Goal: Transaction & Acquisition: Purchase product/service

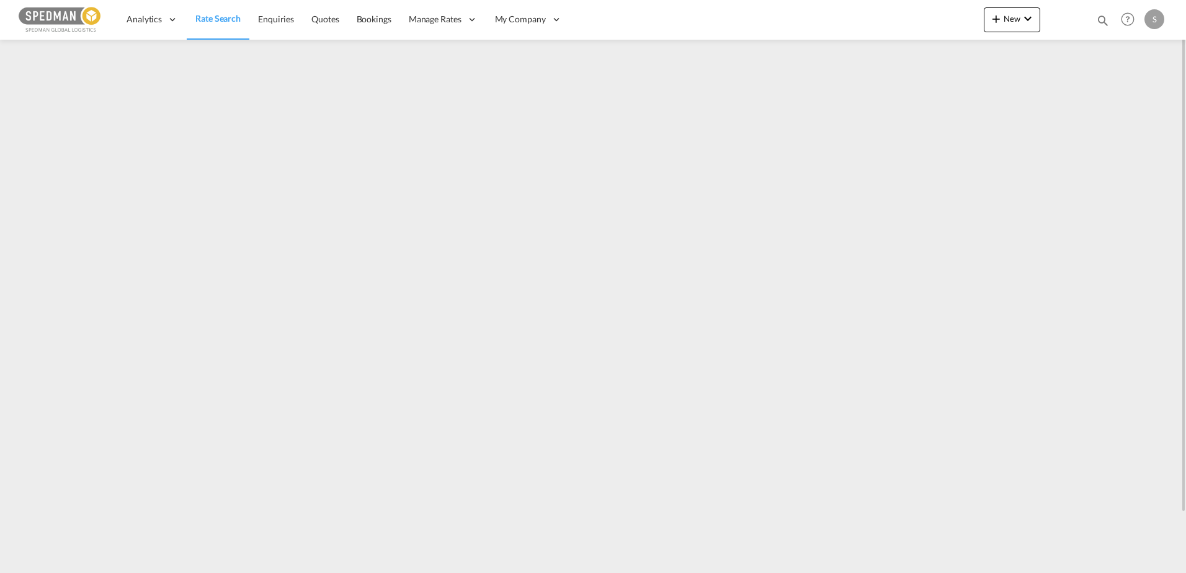
click at [226, 17] on span "Rate Search" at bounding box center [217, 18] width 45 height 11
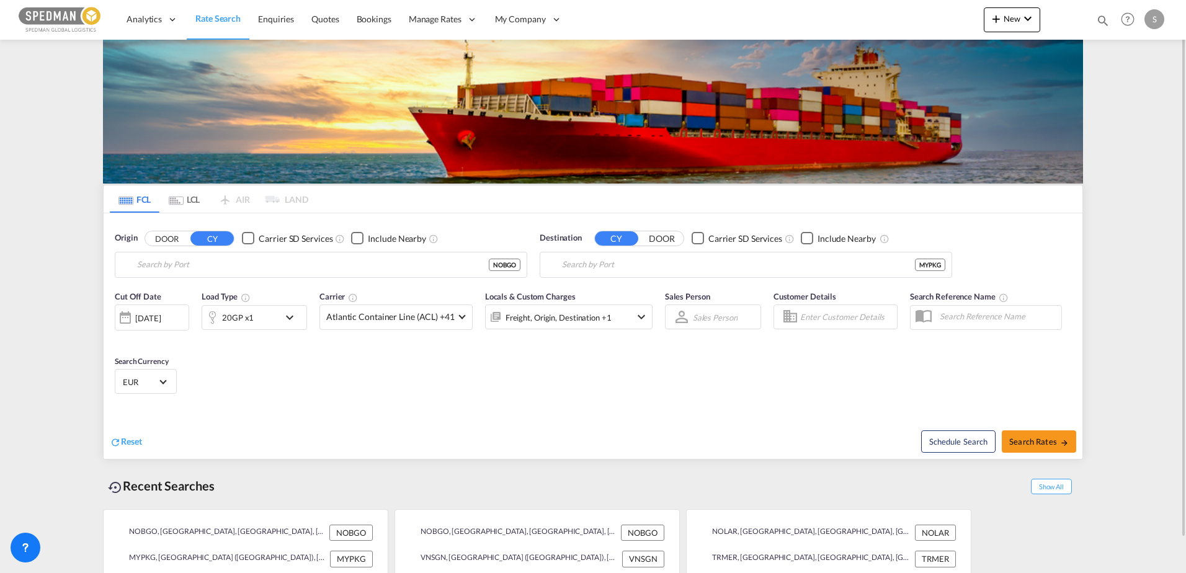
type input "Bergen, NOBGO"
type input "[GEOGRAPHIC_DATA] ([GEOGRAPHIC_DATA]), MYPKG"
click at [226, 259] on input "Bergen, NOBGO" at bounding box center [328, 265] width 383 height 19
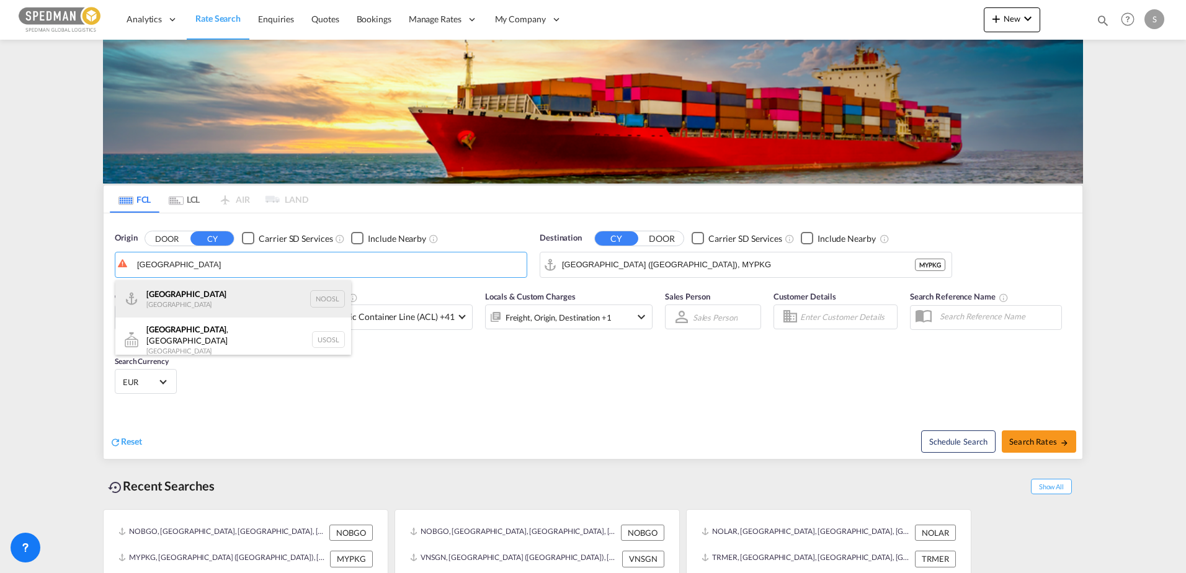
click at [182, 294] on div "[GEOGRAPHIC_DATA] [GEOGRAPHIC_DATA] NOOSL" at bounding box center [233, 298] width 236 height 37
type input "[GEOGRAPHIC_DATA], NOOSL"
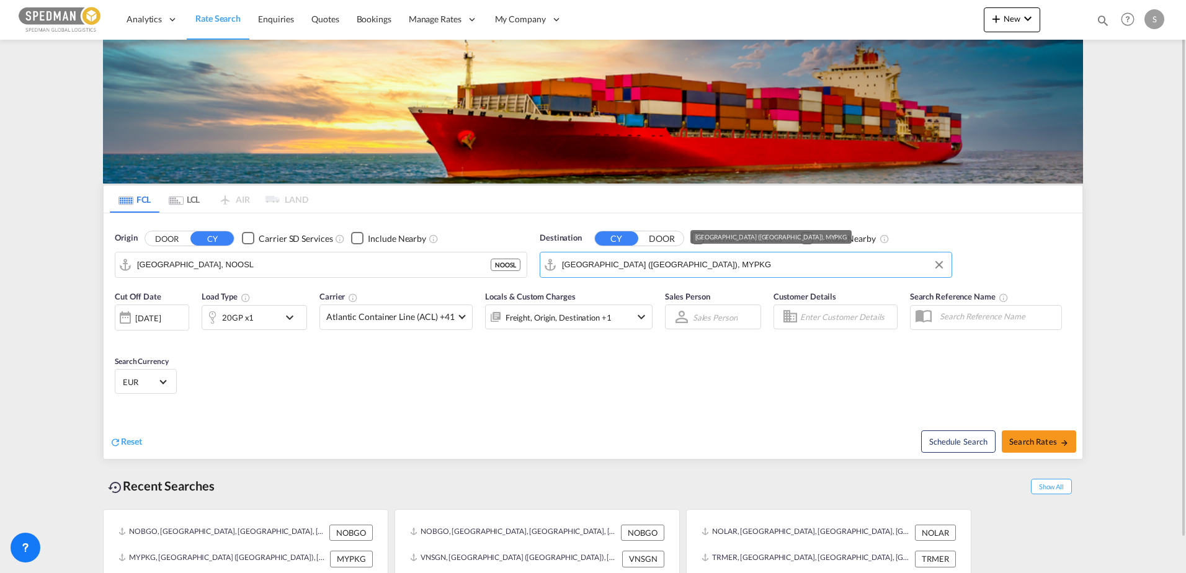
click at [622, 264] on input "[GEOGRAPHIC_DATA] ([GEOGRAPHIC_DATA]), MYPKG" at bounding box center [753, 265] width 383 height 19
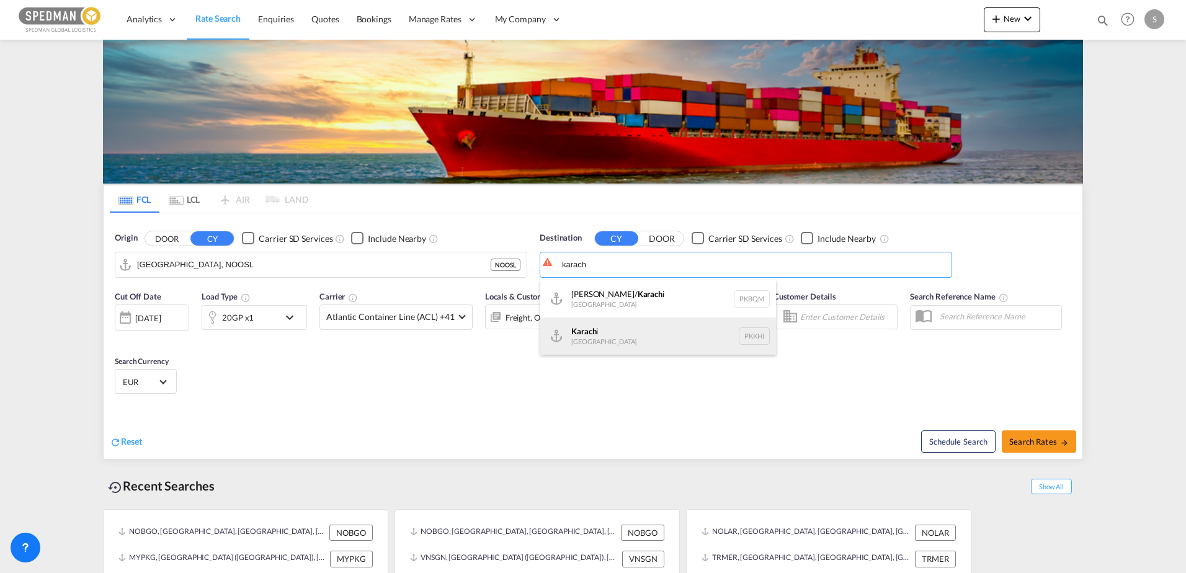
click at [618, 331] on div "Karach i [GEOGRAPHIC_DATA] PKKHI" at bounding box center [658, 336] width 236 height 37
type input "[GEOGRAPHIC_DATA], PKKHI"
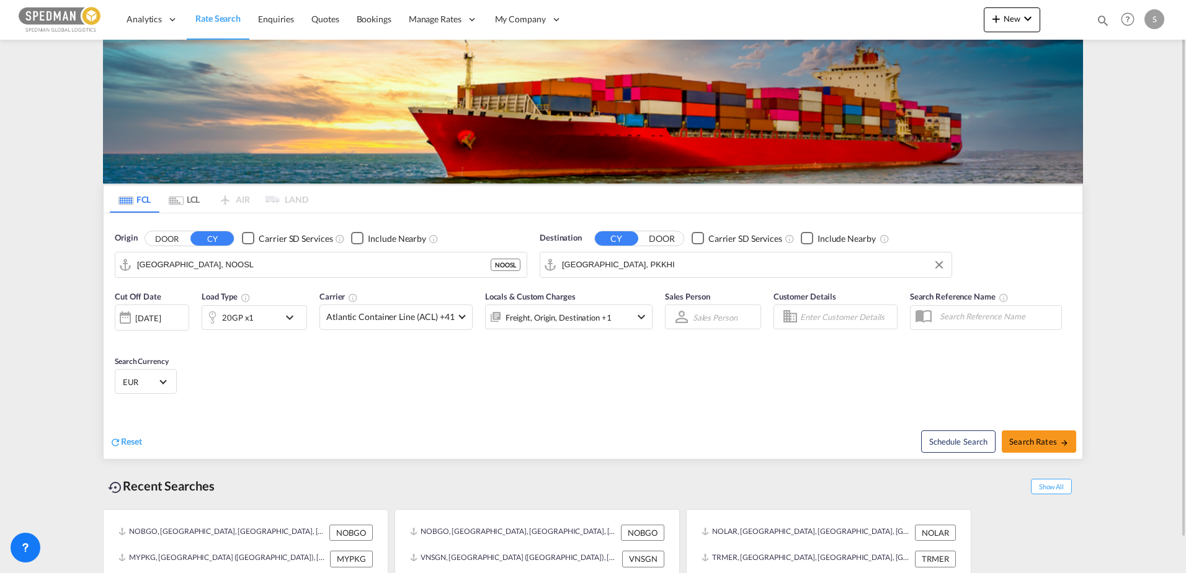
click at [298, 315] on md-icon "icon-chevron-down" at bounding box center [292, 317] width 21 height 15
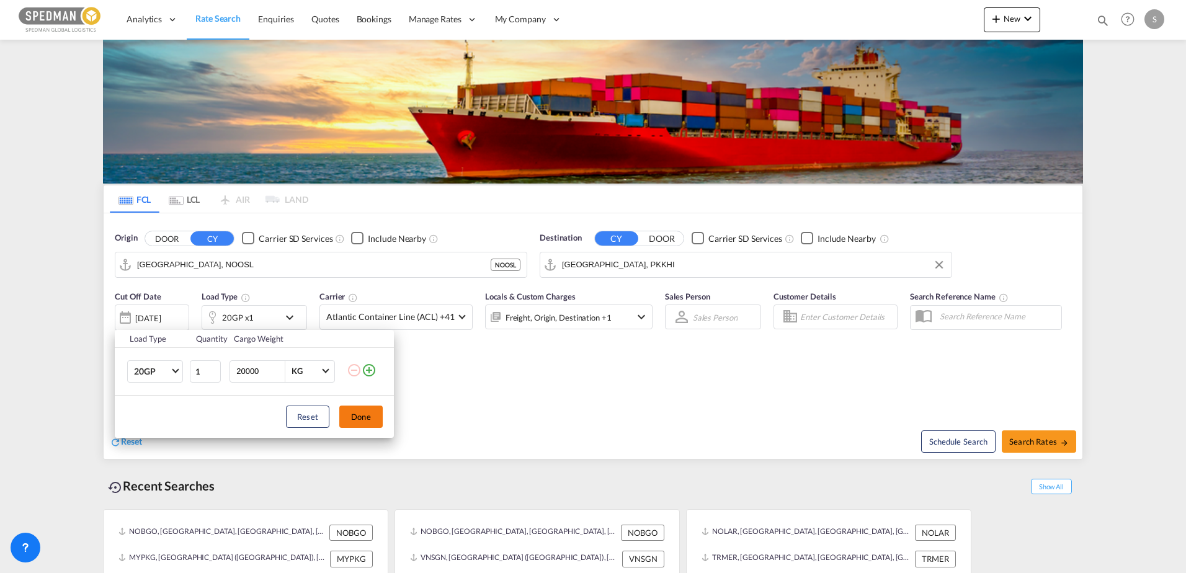
click at [361, 418] on button "Done" at bounding box center [360, 417] width 43 height 22
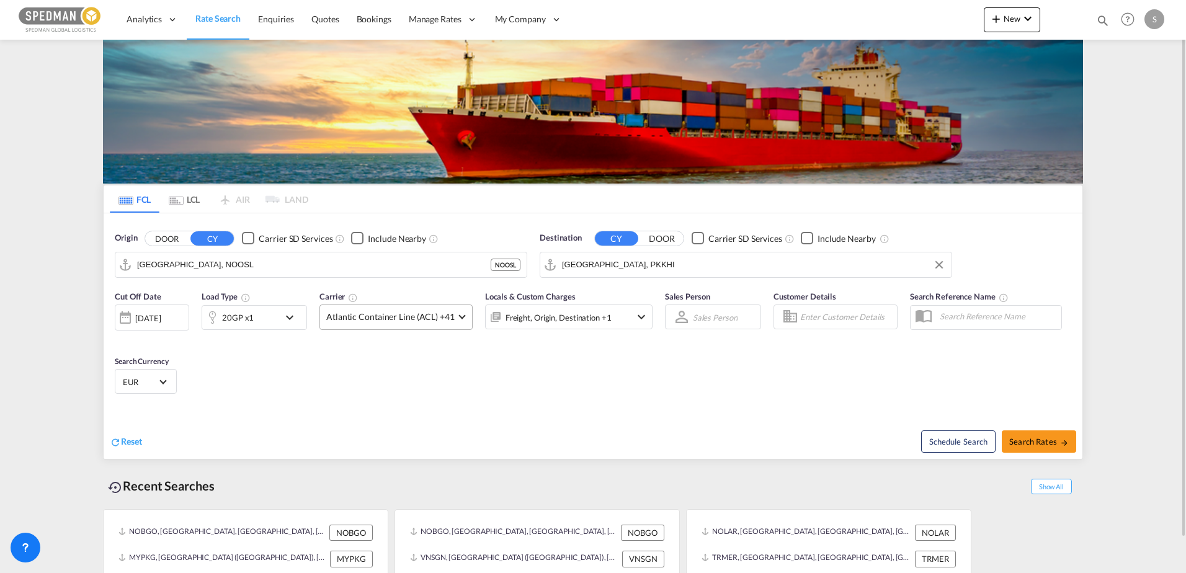
click at [416, 321] on span "Atlantic Container Line (ACL) +41" at bounding box center [390, 317] width 128 height 12
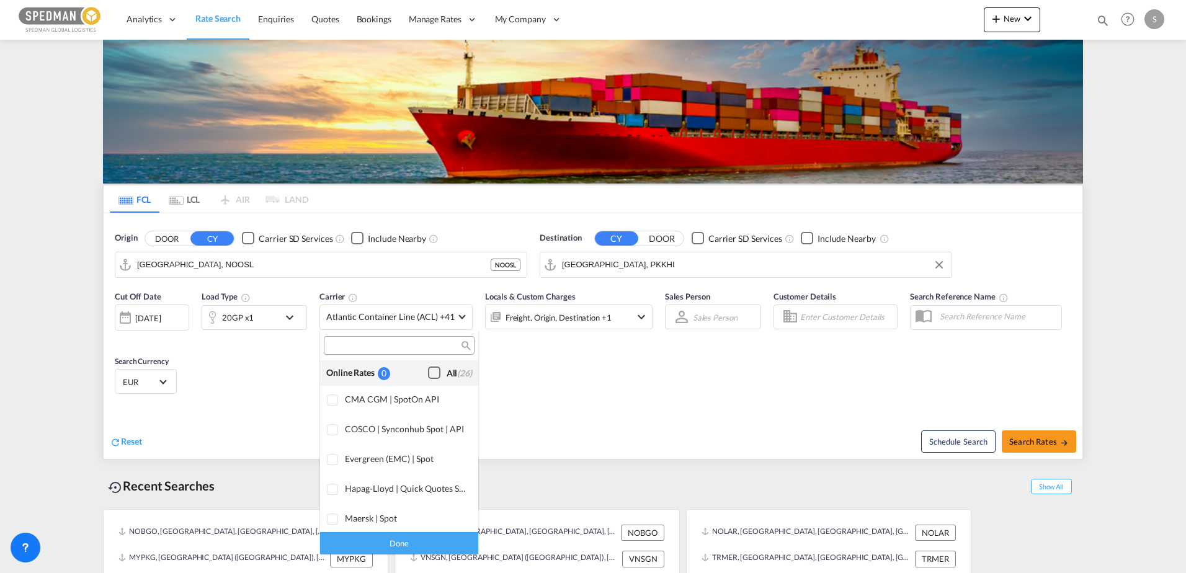
click at [428, 372] on div "Checkbox No Ink" at bounding box center [434, 373] width 12 height 12
click at [1045, 440] on md-backdrop at bounding box center [593, 286] width 1186 height 573
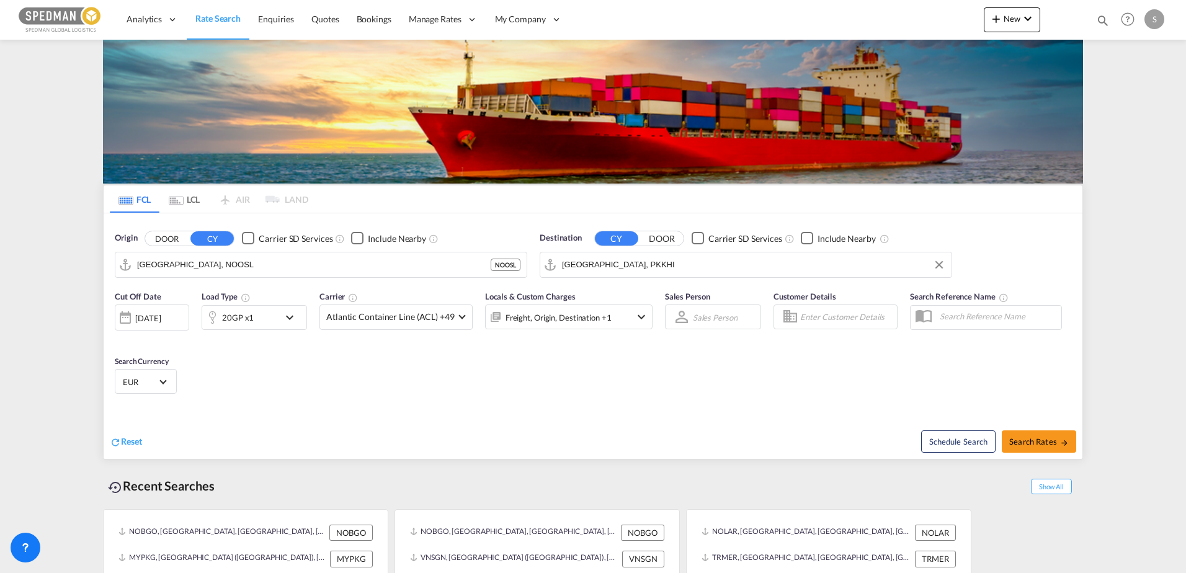
click at [1045, 440] on span "Search Rates" at bounding box center [1040, 442] width 60 height 10
type input "NOOSL to PKKHI / [DATE]"
